Goal: Contribute content

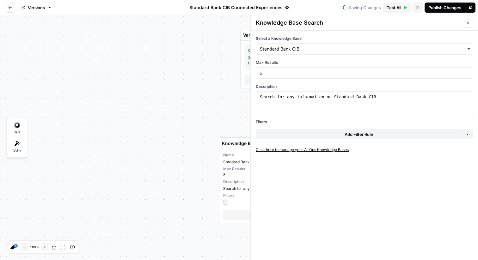
click at [306, 151] on link "Click here to manage your AirOps Knowledge Bases" at bounding box center [364, 150] width 217 height 6
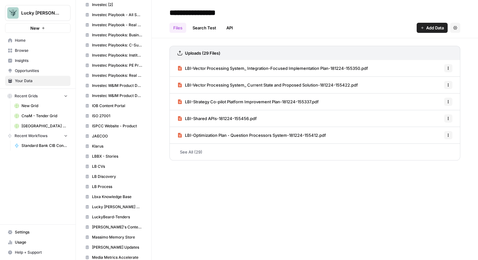
scroll to position [698, 0]
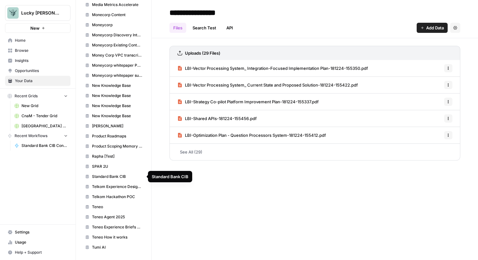
click at [103, 177] on span "Standard Bank CIB" at bounding box center [117, 177] width 50 height 6
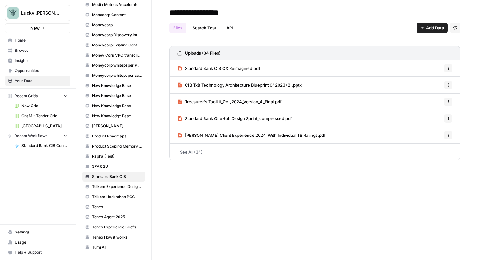
click at [426, 30] on span "Add Data" at bounding box center [435, 28] width 18 height 6
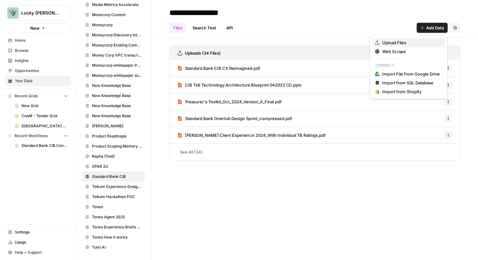
click at [407, 45] on span "Upload Files" at bounding box center [411, 43] width 58 height 6
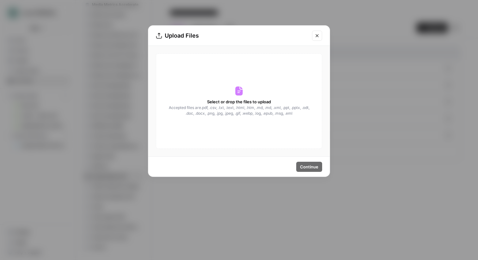
click at [241, 96] on icon at bounding box center [239, 91] width 10 height 10
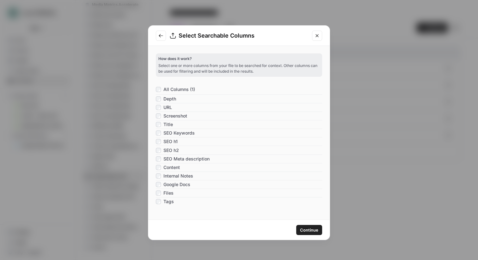
click at [319, 231] on button "Continue" at bounding box center [309, 230] width 26 height 10
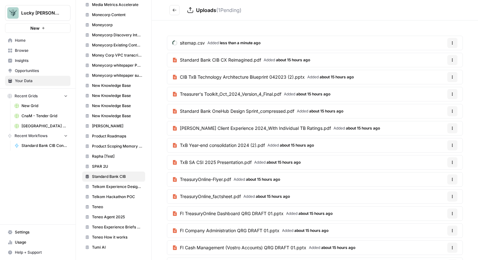
click at [173, 12] on icon "Go back" at bounding box center [174, 10] width 4 height 4
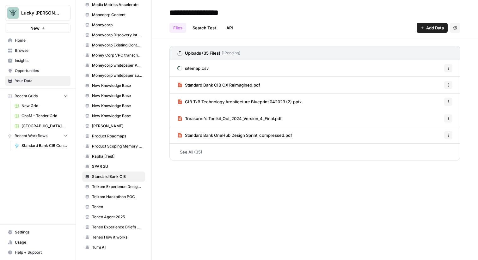
click at [432, 25] on span "Add Data" at bounding box center [435, 28] width 18 height 6
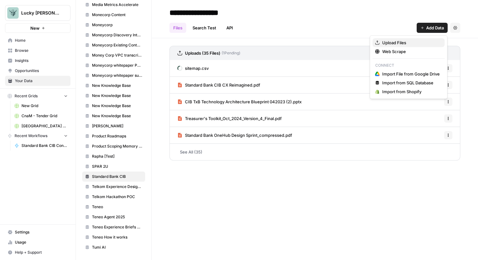
click at [405, 42] on span "Upload Files" at bounding box center [411, 43] width 58 height 6
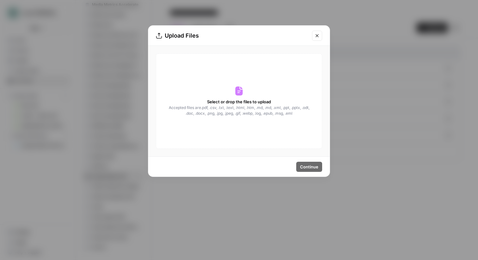
click at [316, 32] on button "Close modal" at bounding box center [317, 36] width 10 height 10
